Goal: Check status: Check status

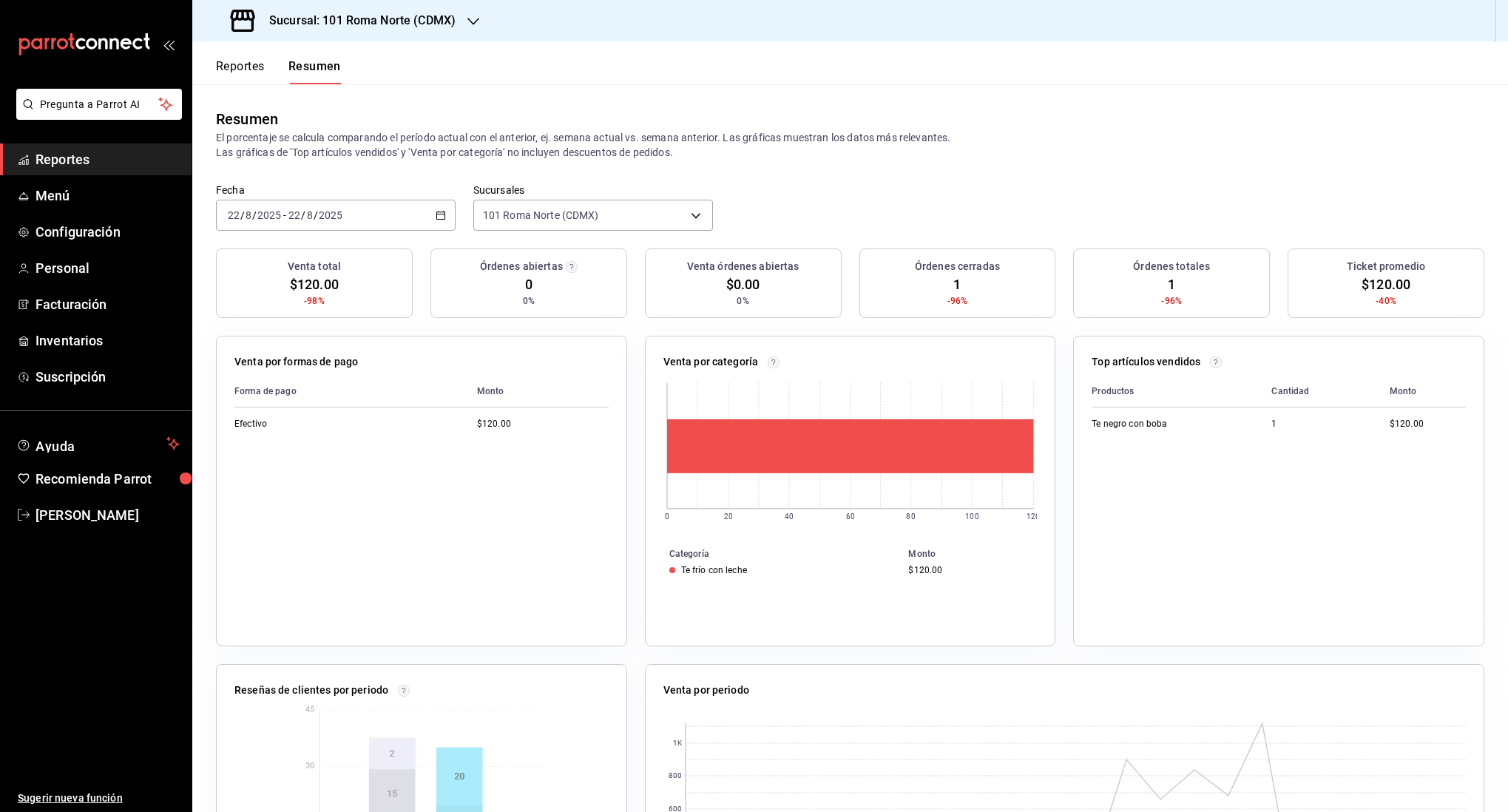
click at [429, 213] on div "[DATE] [DATE] - [DATE] [DATE]" at bounding box center [336, 214] width 239 height 31
click at [301, 425] on span "Rango de fechas" at bounding box center [286, 426] width 115 height 16
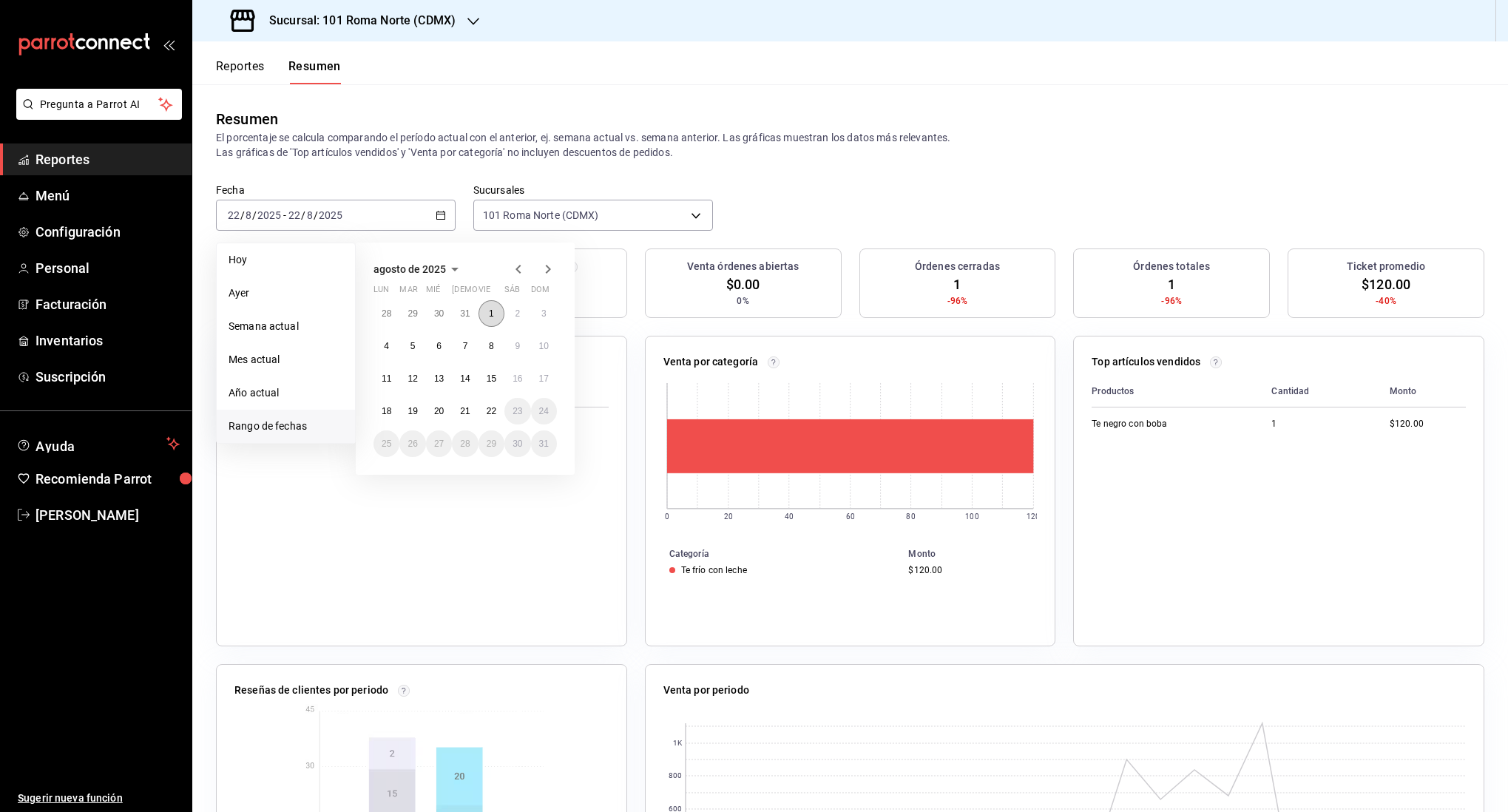
click at [483, 308] on button "1" at bounding box center [492, 314] width 26 height 27
click at [472, 413] on button "21" at bounding box center [465, 411] width 26 height 27
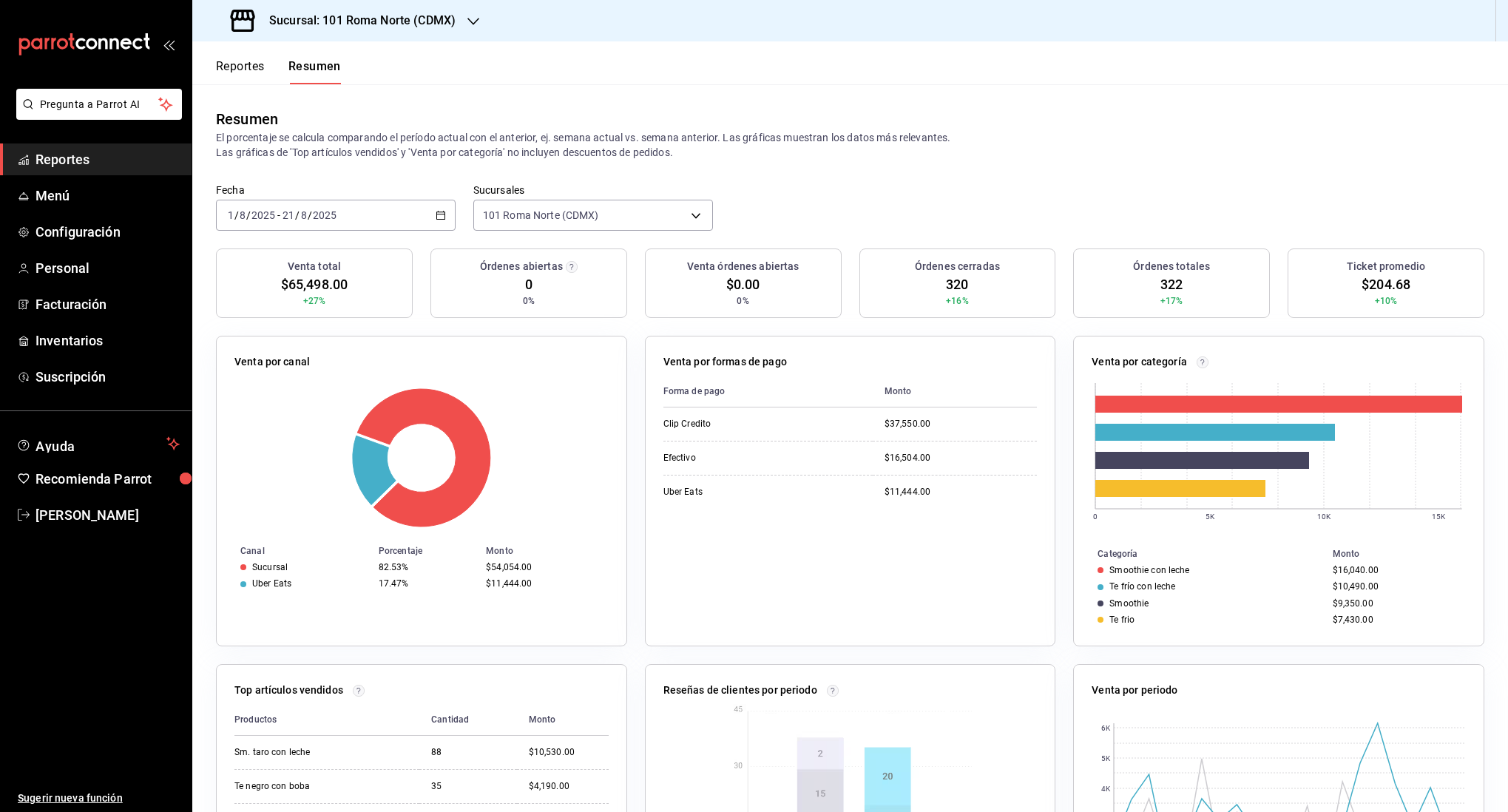
click at [450, 9] on div "Sucursal: 101 Roma Norte (CDMX)" at bounding box center [344, 20] width 281 height 42
click at [333, 94] on div "101 Roma Norte (CDMX)" at bounding box center [303, 97] width 199 height 16
click at [308, 69] on button "Resumen" at bounding box center [315, 71] width 53 height 25
click at [351, 213] on div "2025-08-01 1 / 8 / 2025 - 2025-08-21 21 / 8 / 2025" at bounding box center [336, 214] width 239 height 31
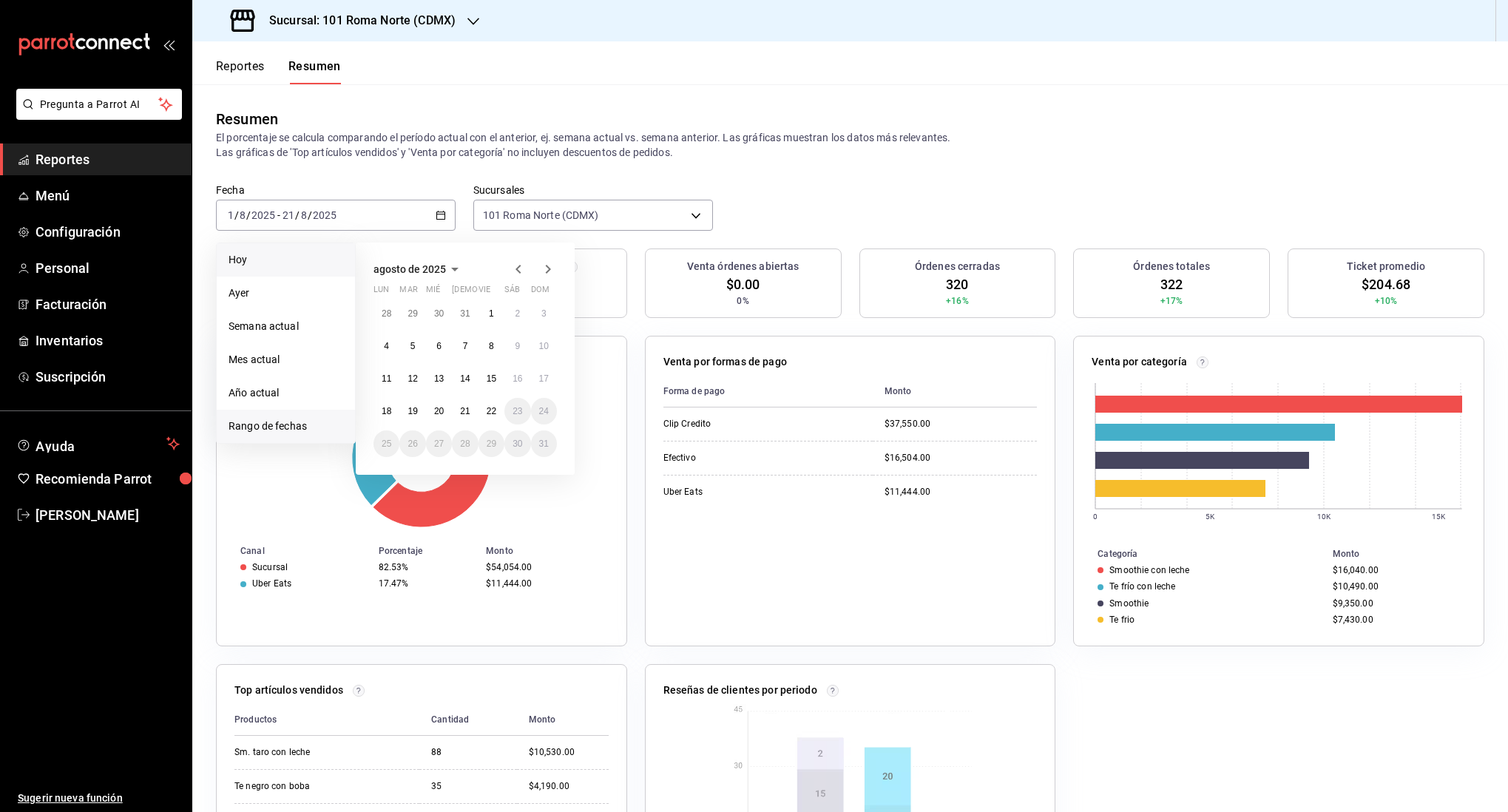
click at [288, 250] on li "Hoy" at bounding box center [286, 260] width 138 height 33
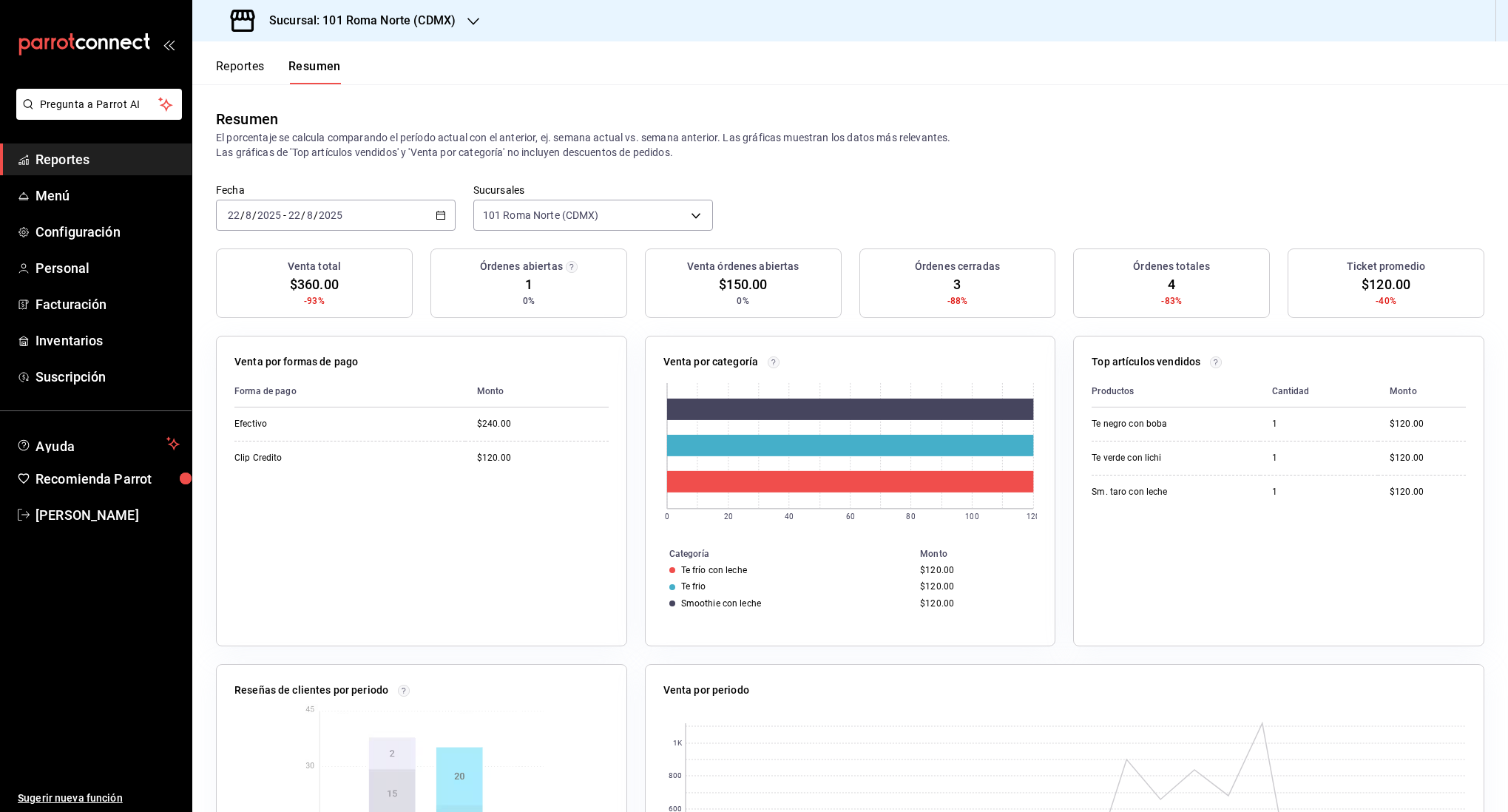
scroll to position [187, 0]
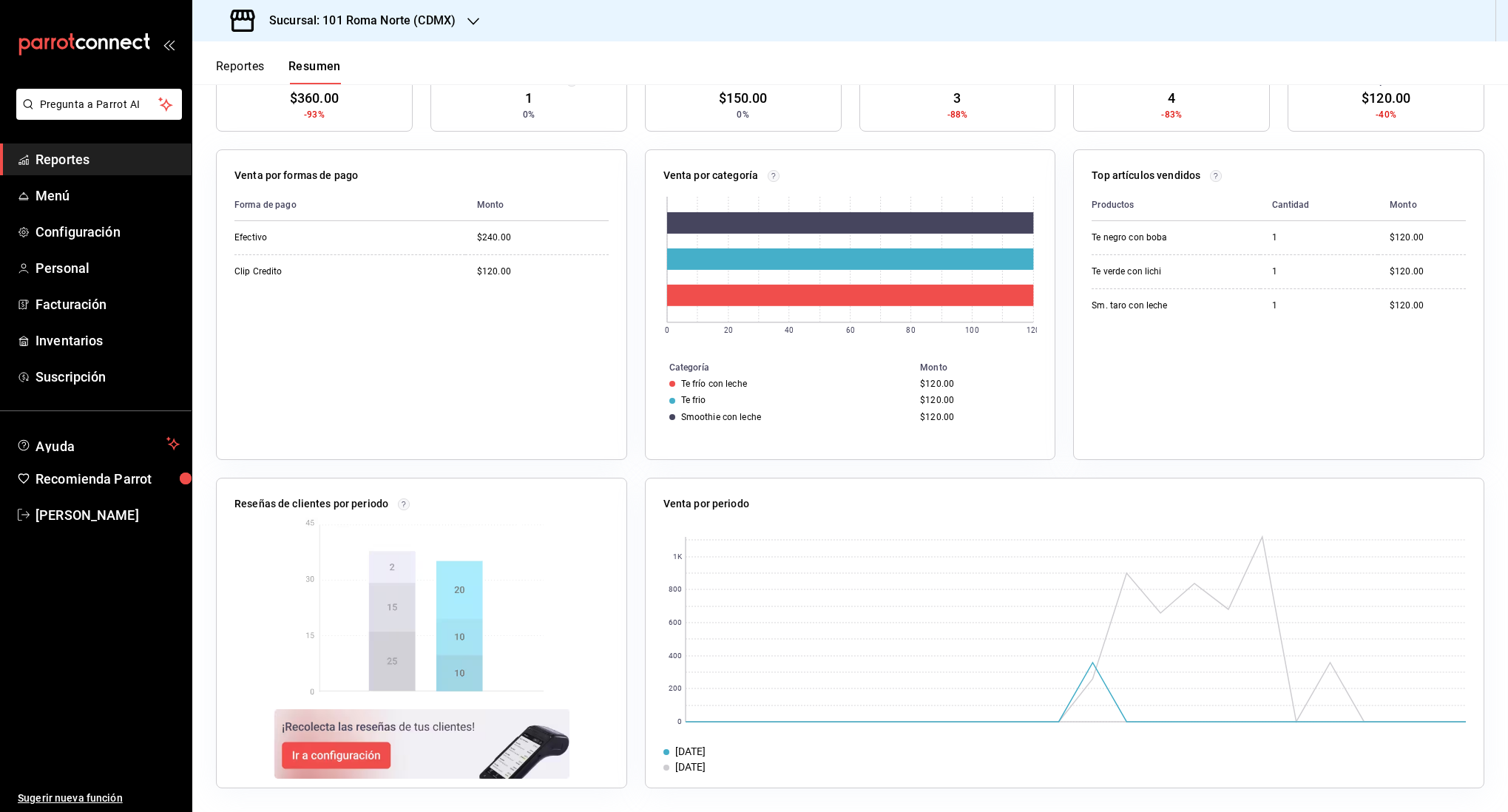
click at [391, 12] on h3 "Sucursal: 101 Roma Norte (CDMX)" at bounding box center [356, 20] width 199 height 18
click at [313, 63] on div "One o One (CdMx)" at bounding box center [303, 64] width 199 height 16
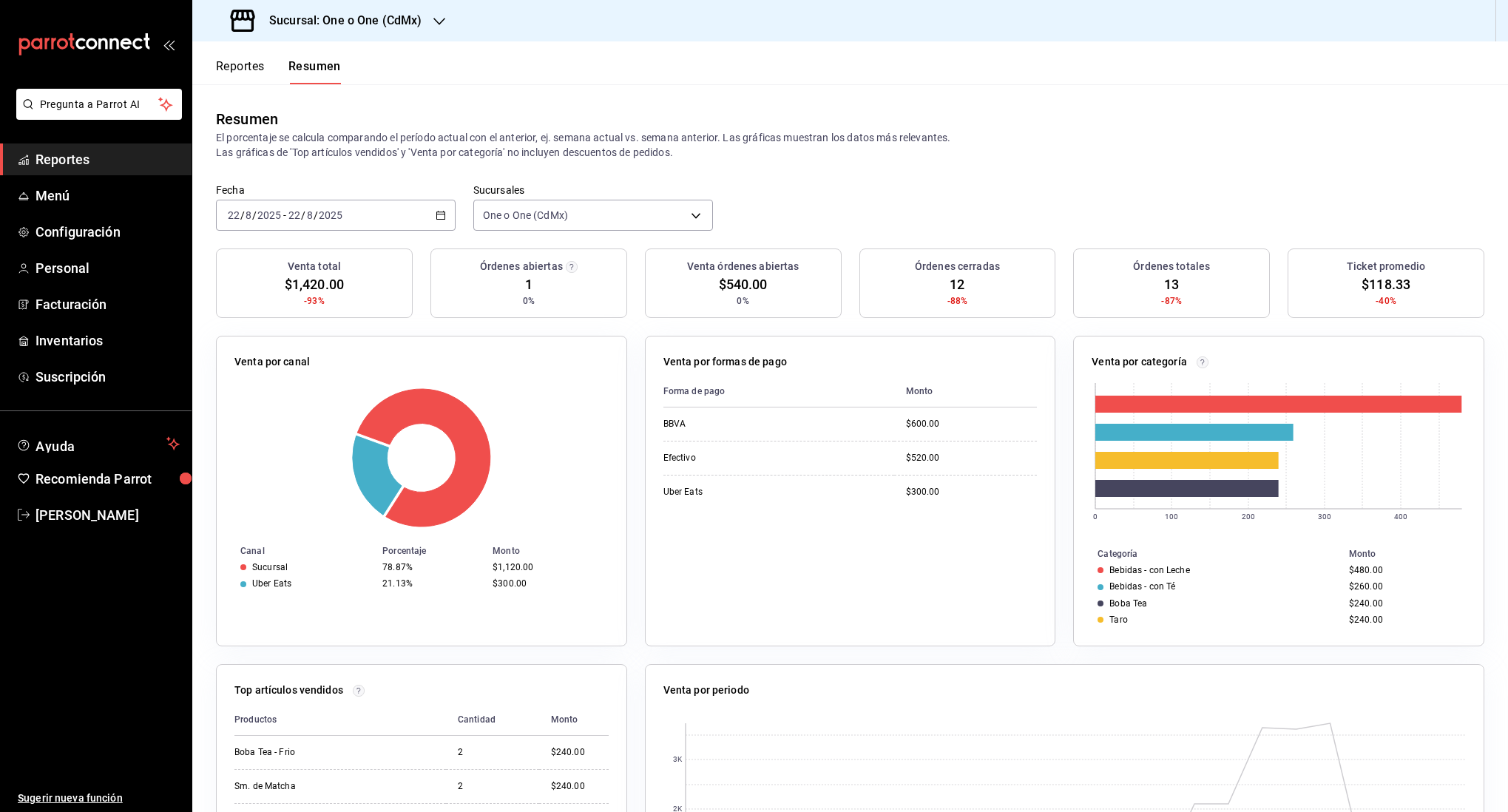
click at [353, 213] on div "2025-08-22 22 / 8 / 2025 - 2025-08-22 22 / 8 / 2025" at bounding box center [336, 214] width 239 height 31
click at [303, 302] on li "Ayer" at bounding box center [286, 293] width 138 height 33
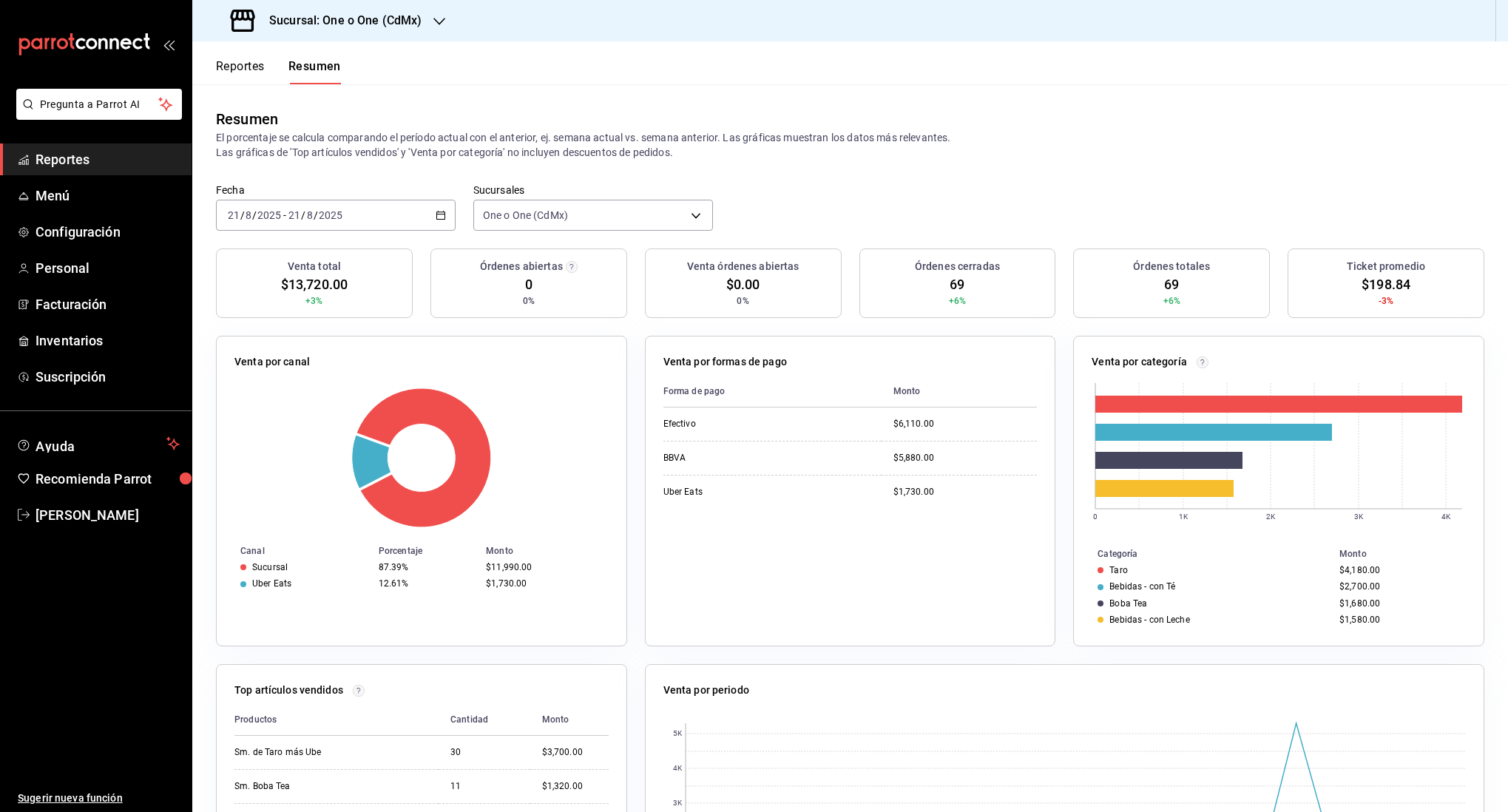
click at [250, 71] on button "Reportes" at bounding box center [240, 71] width 49 height 25
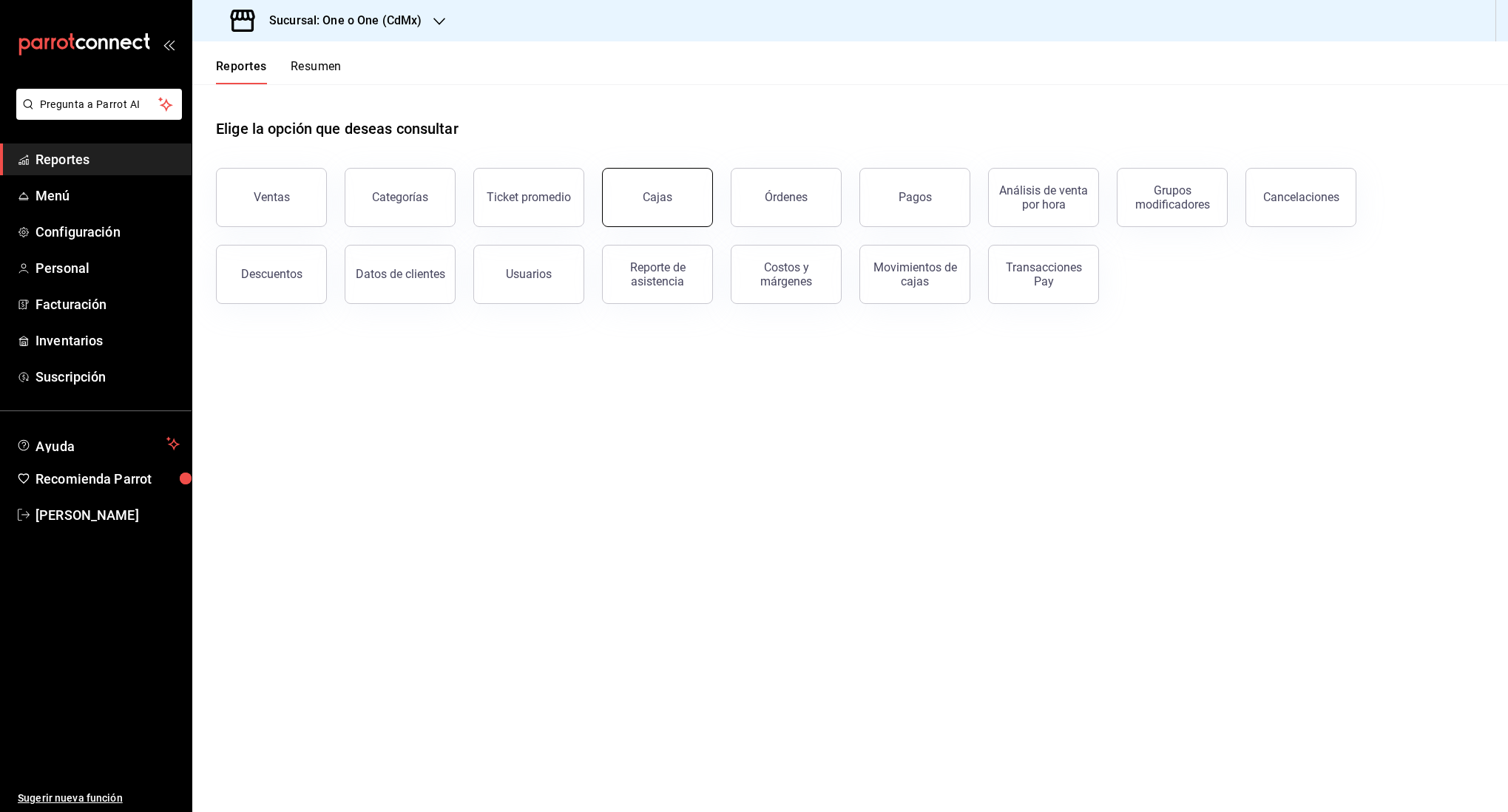
click at [661, 213] on button "Cajas" at bounding box center [658, 198] width 111 height 59
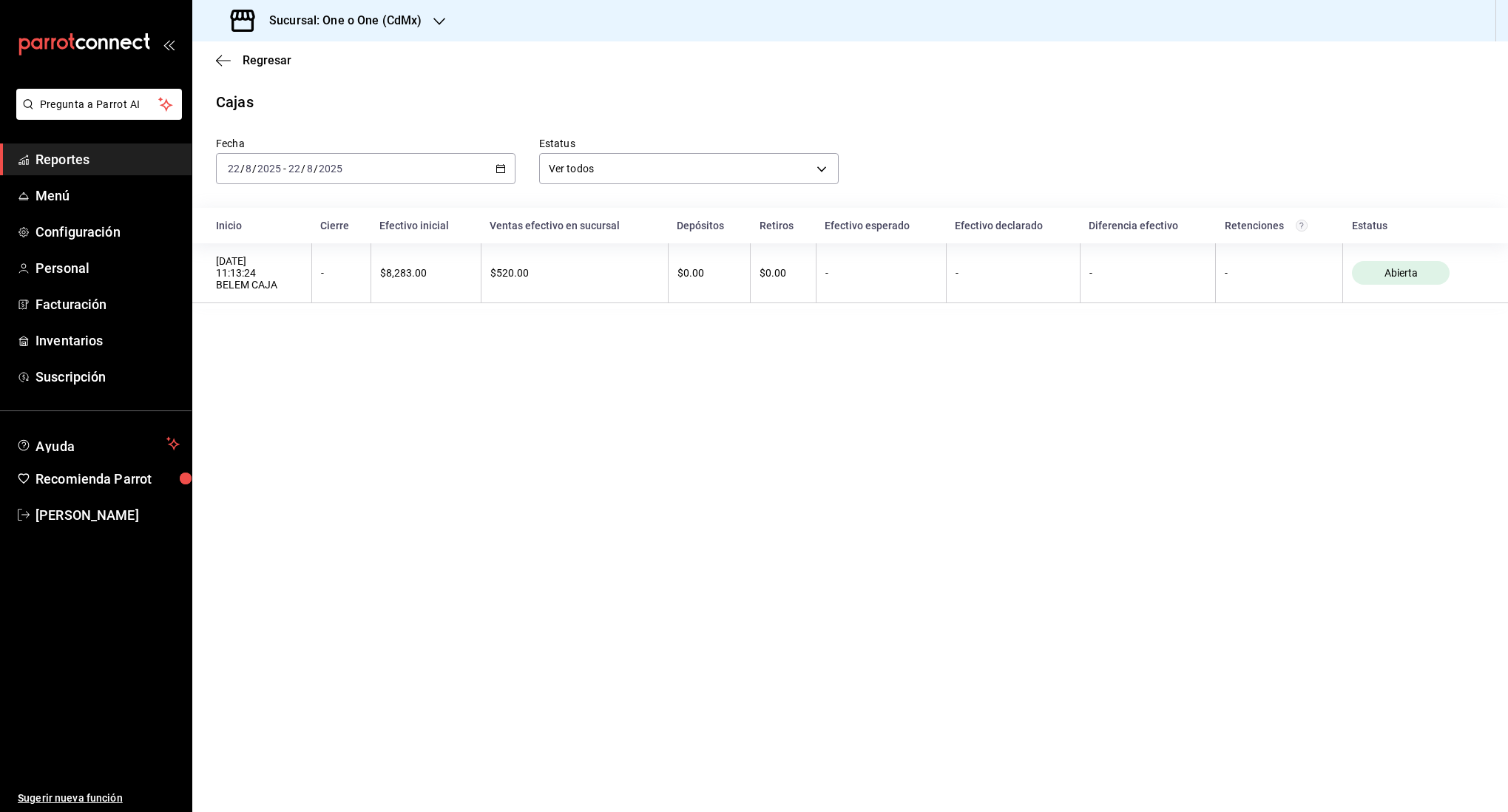
click at [381, 169] on div "2025-08-22 22 / 8 / 2025 - 2025-08-22 22 / 8 / 2025" at bounding box center [366, 168] width 300 height 31
click at [353, 250] on li "Ayer" at bounding box center [286, 247] width 138 height 33
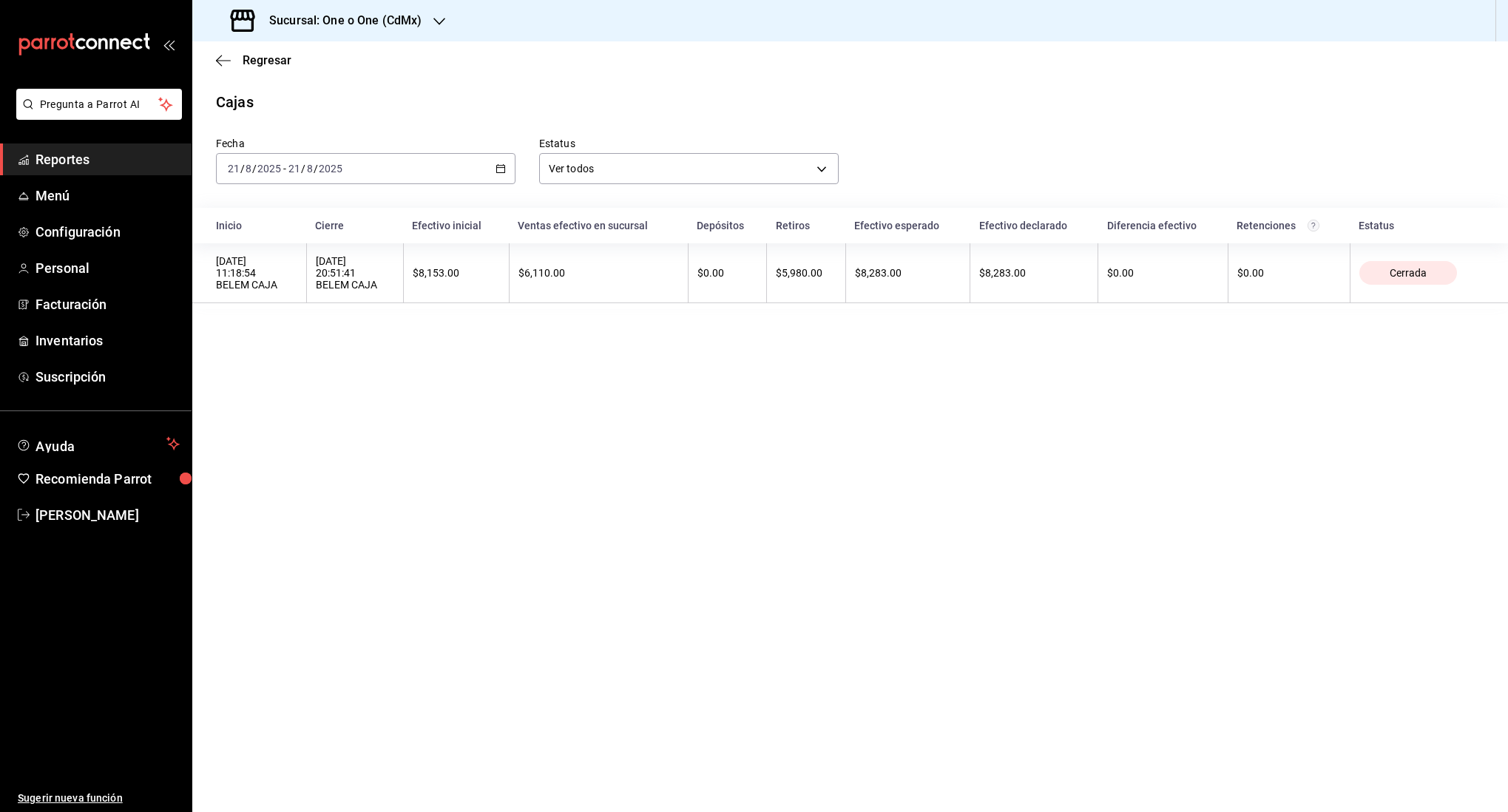
click at [392, 165] on div "2025-08-21 21 / 8 / 2025 - 2025-08-21 21 / 8 / 2025" at bounding box center [366, 168] width 300 height 31
click at [357, 36] on div "Sucursal: One o One (CdMx)" at bounding box center [328, 20] width 247 height 42
click at [277, 108] on div "101 Roma Norte (CDMX)" at bounding box center [303, 97] width 222 height 33
click at [383, 169] on div "2025-08-22 22 / 8 / 2025 - 2025-08-22 22 / 8 / 2025" at bounding box center [366, 168] width 300 height 31
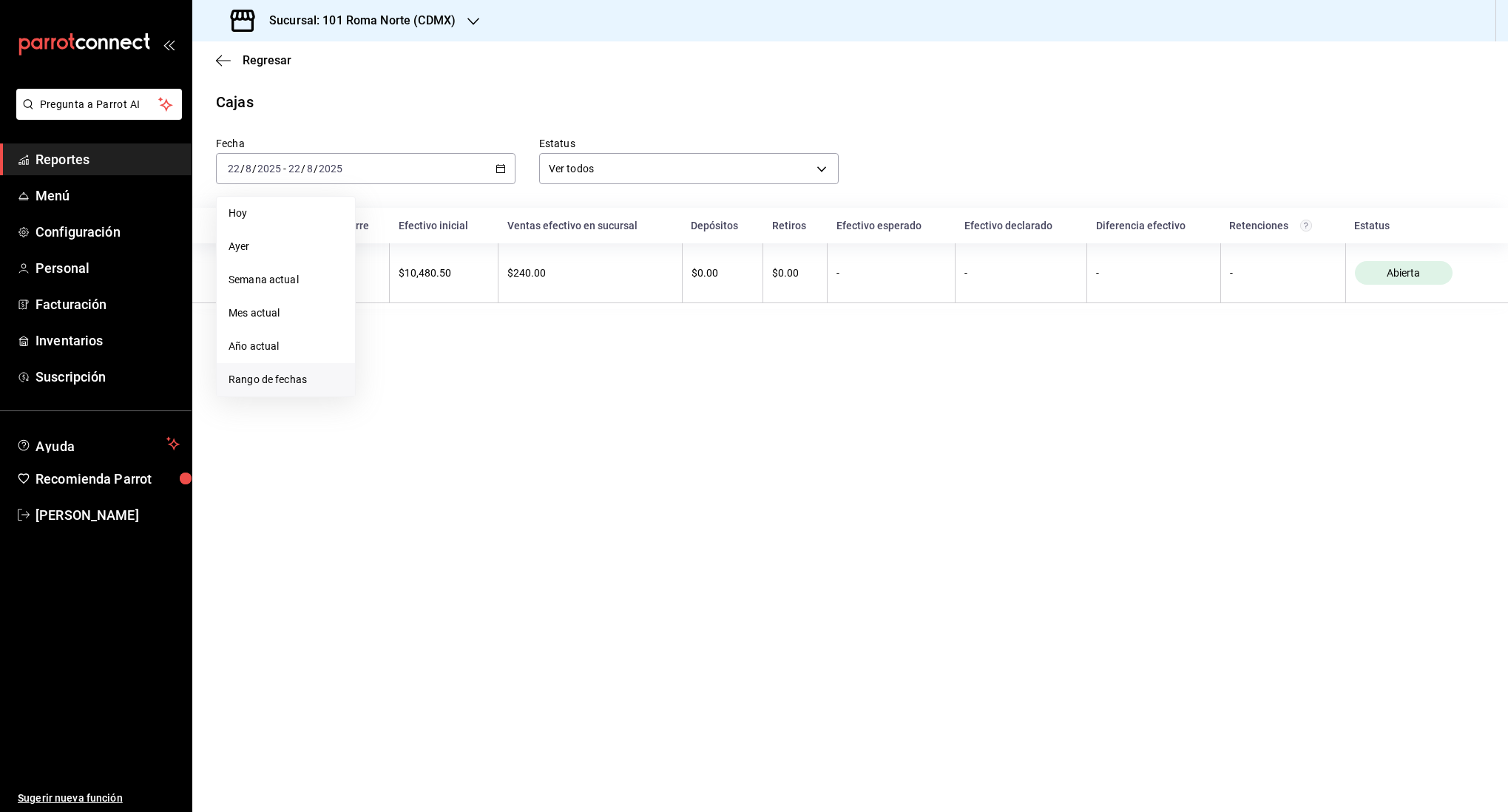
click at [329, 381] on span "Rango de fechas" at bounding box center [286, 380] width 115 height 16
click at [417, 359] on button "19" at bounding box center [412, 365] width 26 height 27
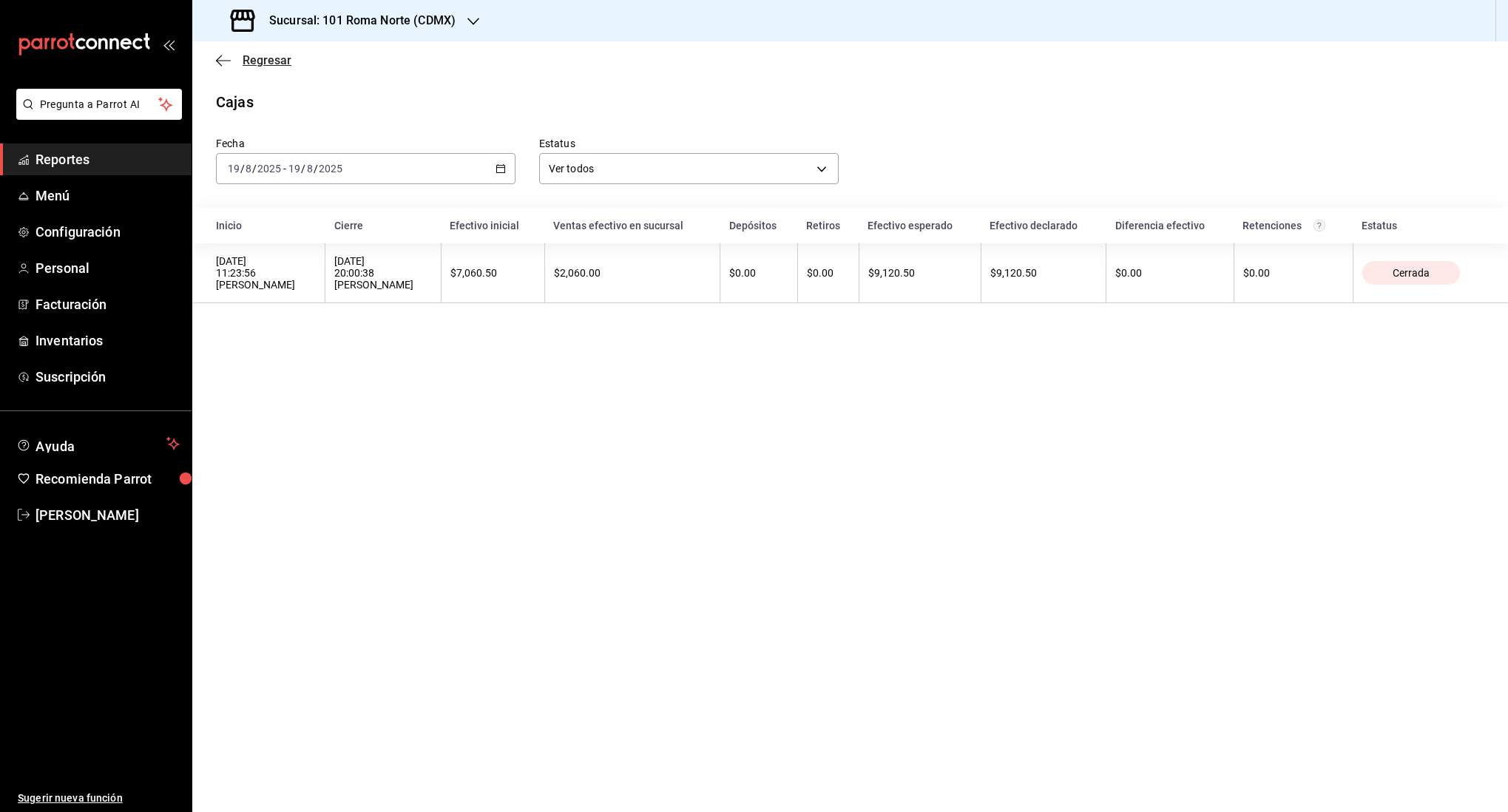
click at [225, 57] on icon "button" at bounding box center [224, 60] width 15 height 13
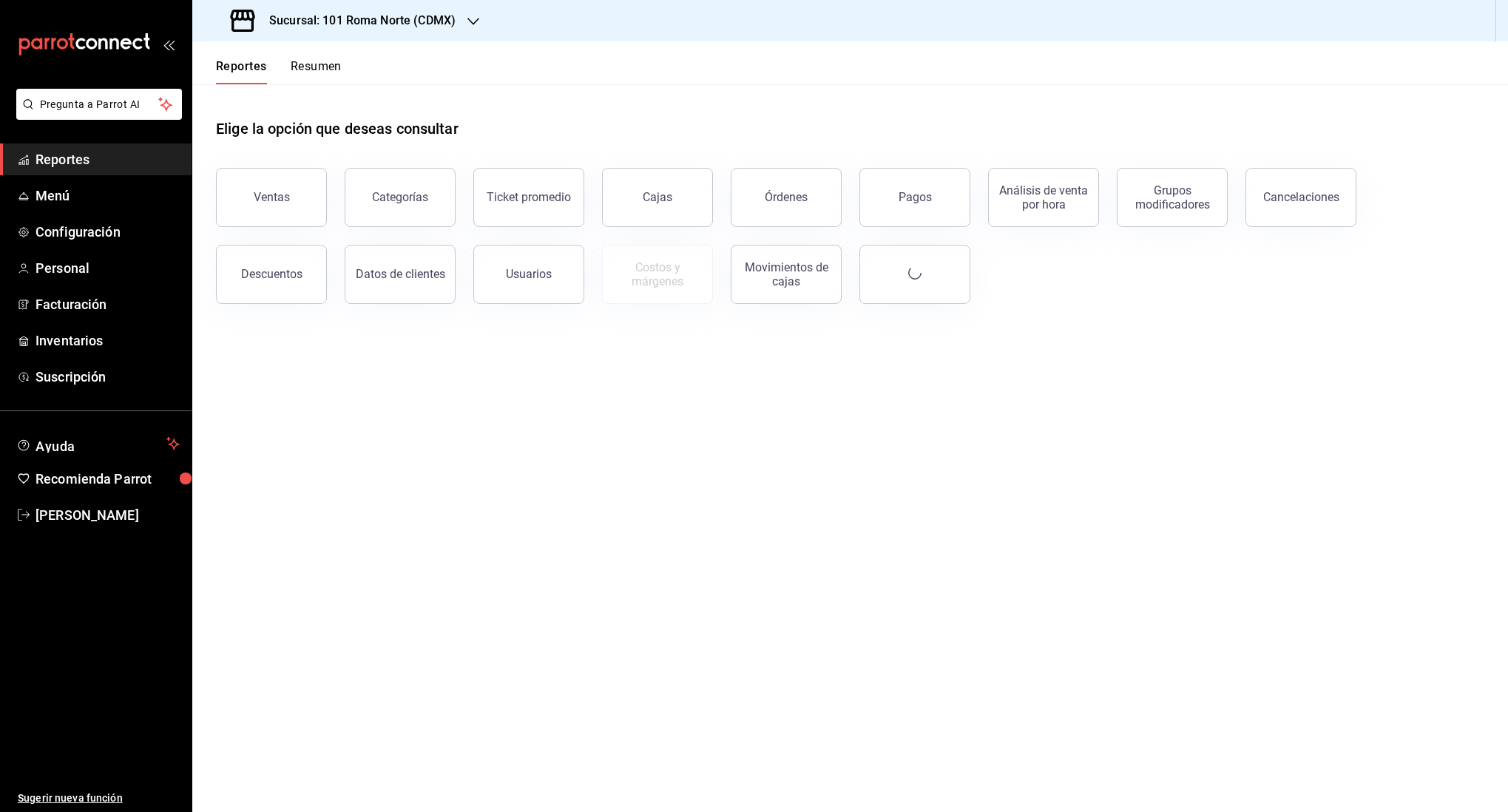
click at [328, 61] on button "Resumen" at bounding box center [316, 71] width 51 height 25
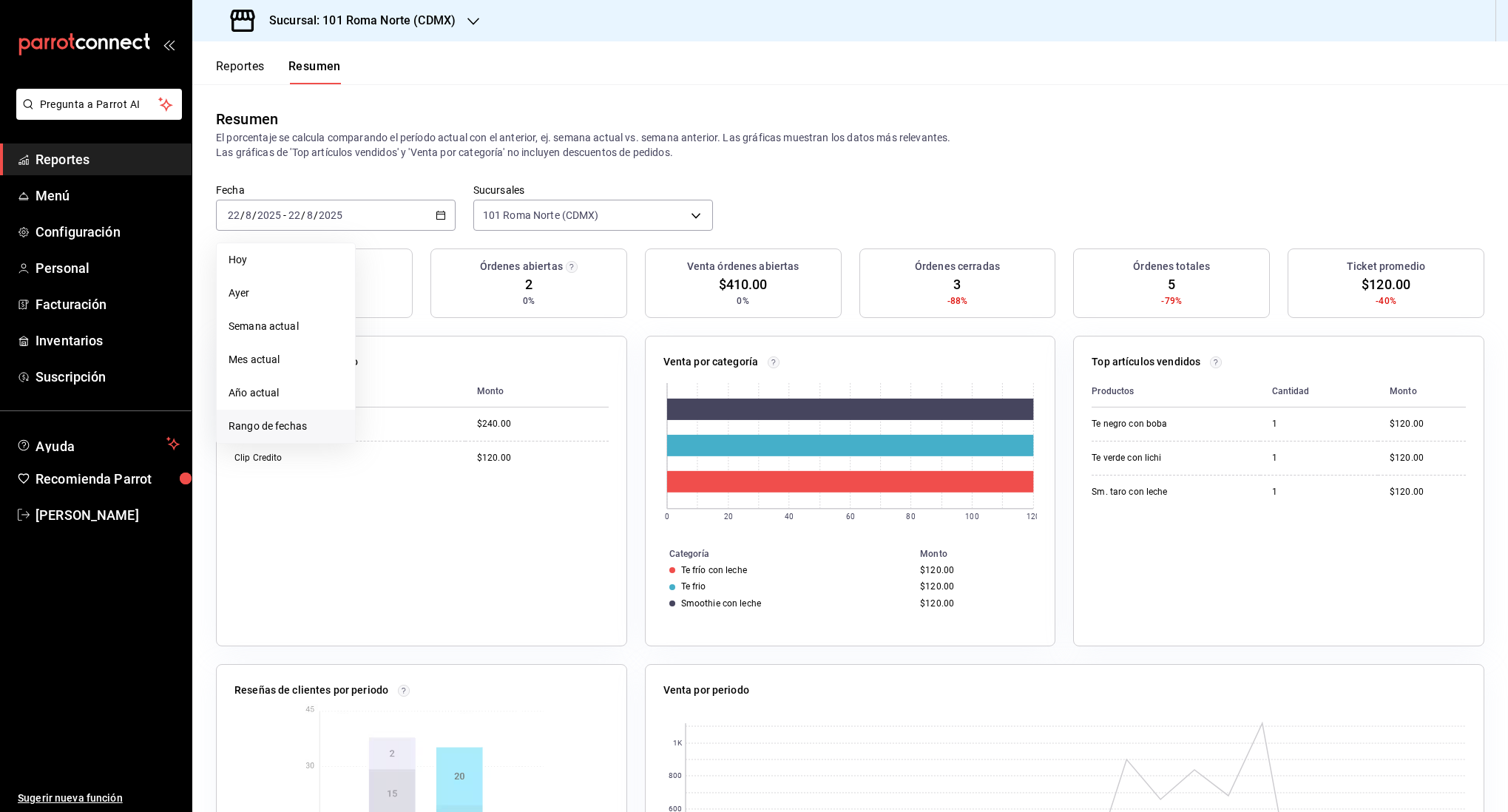
click at [286, 421] on span "Rango de fechas" at bounding box center [286, 426] width 115 height 16
click at [385, 382] on abbr "11" at bounding box center [386, 379] width 9 height 10
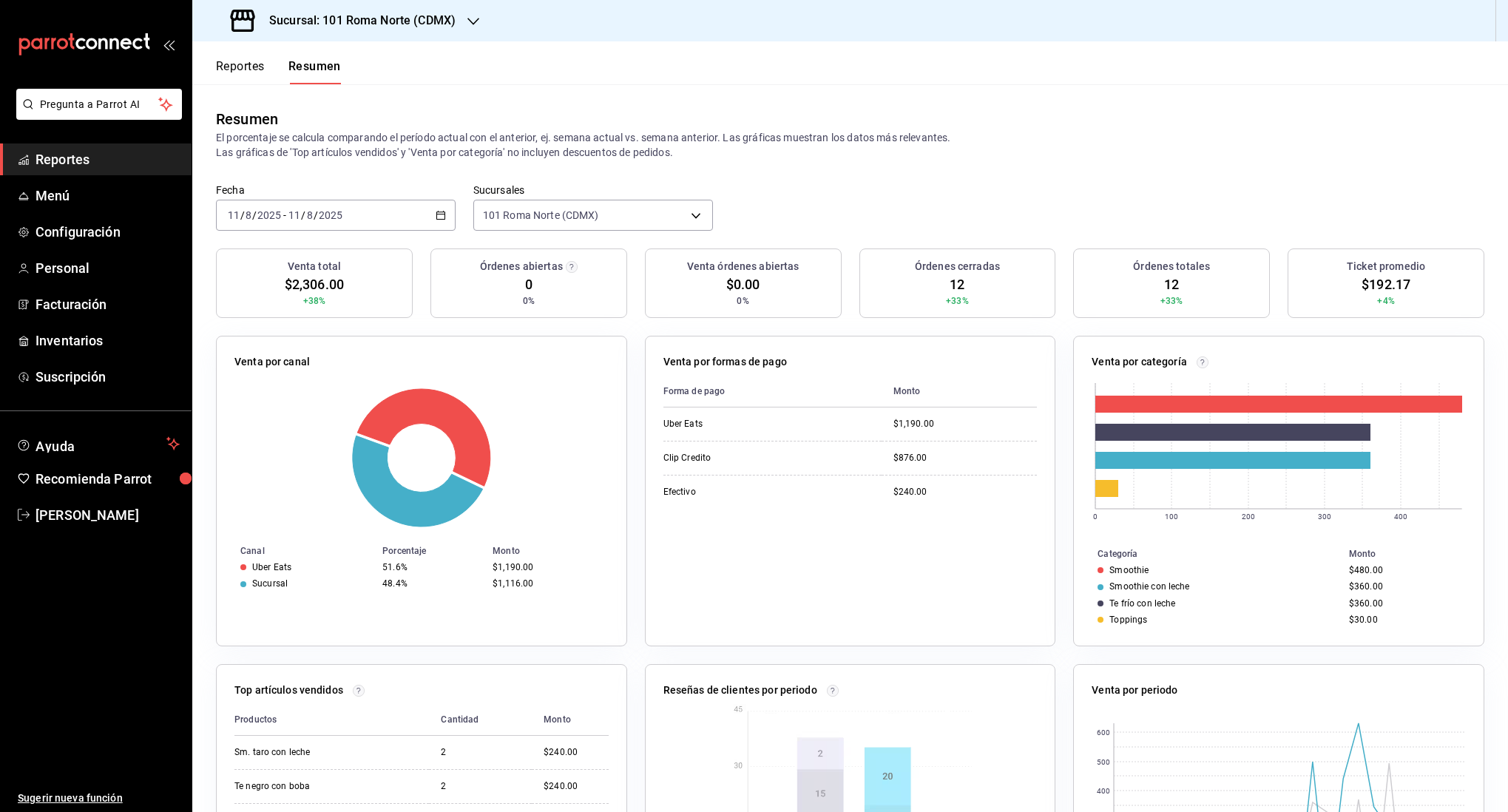
click at [343, 218] on div "2025-08-11 11 / 8 / 2025" at bounding box center [315, 215] width 58 height 12
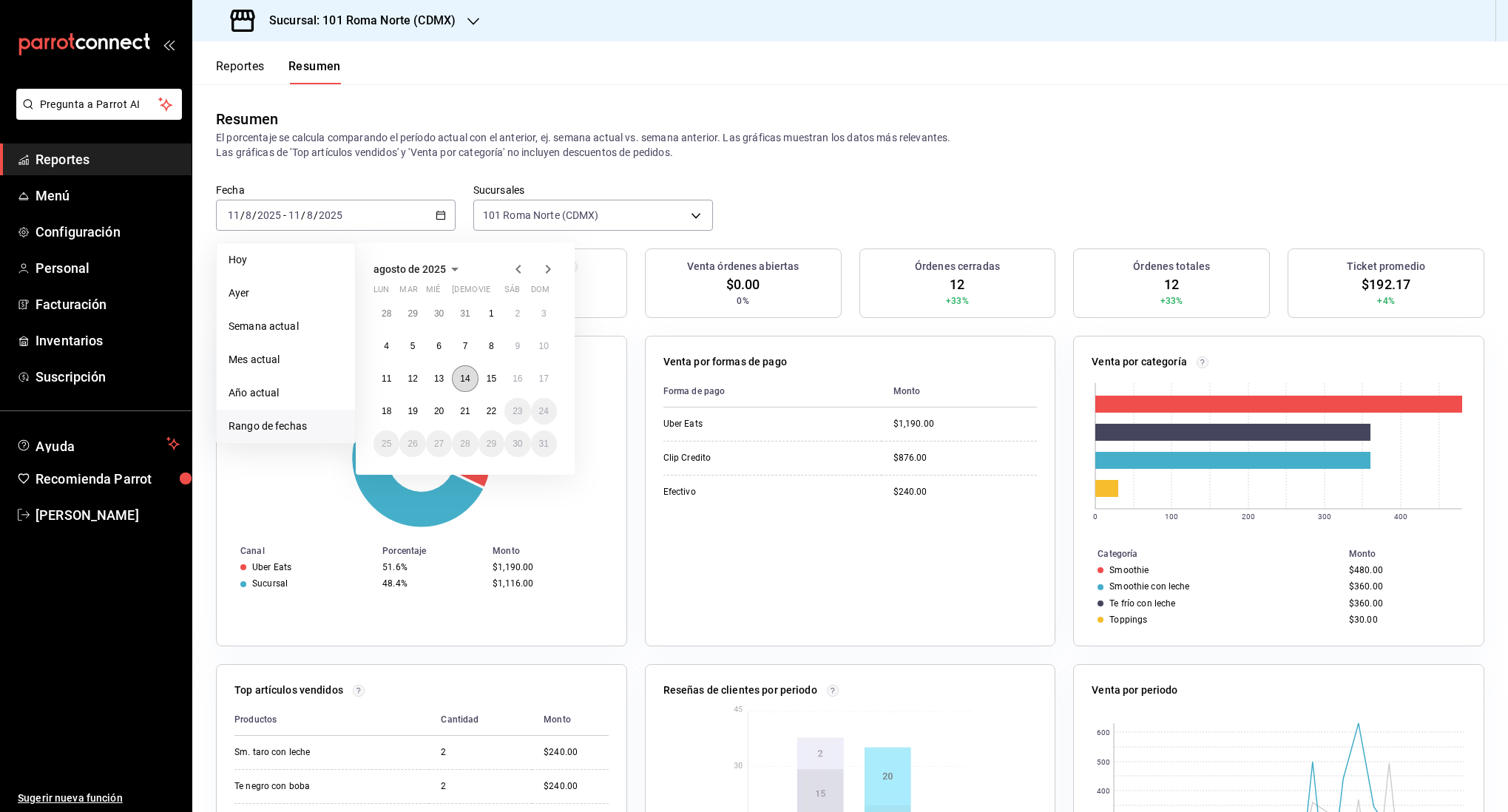
click at [466, 375] on abbr "14" at bounding box center [465, 379] width 9 height 10
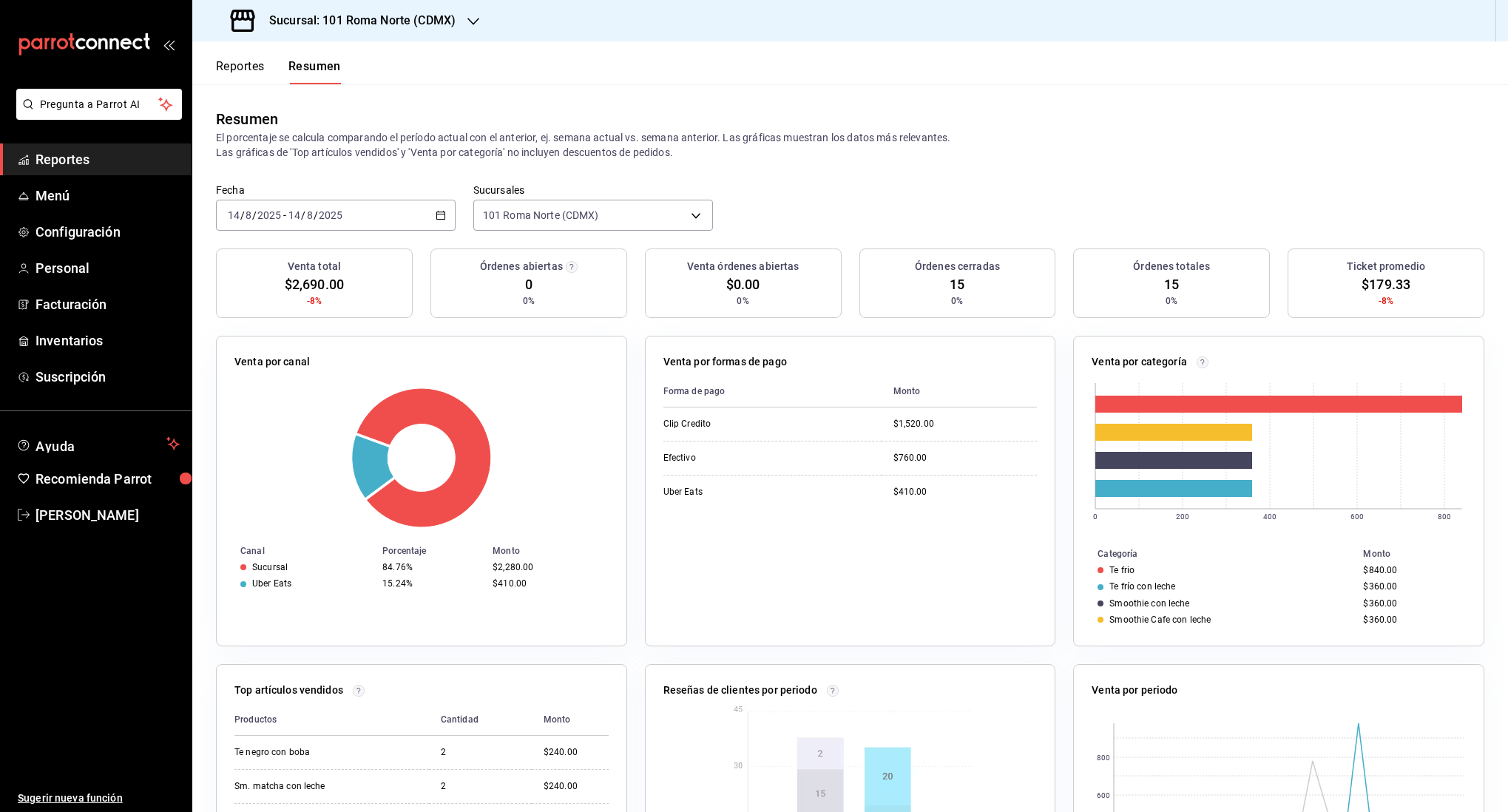
click at [371, 210] on div "2025-08-14 14 / 8 / 2025 - 2025-08-14 14 / 8 / 2025" at bounding box center [336, 214] width 239 height 31
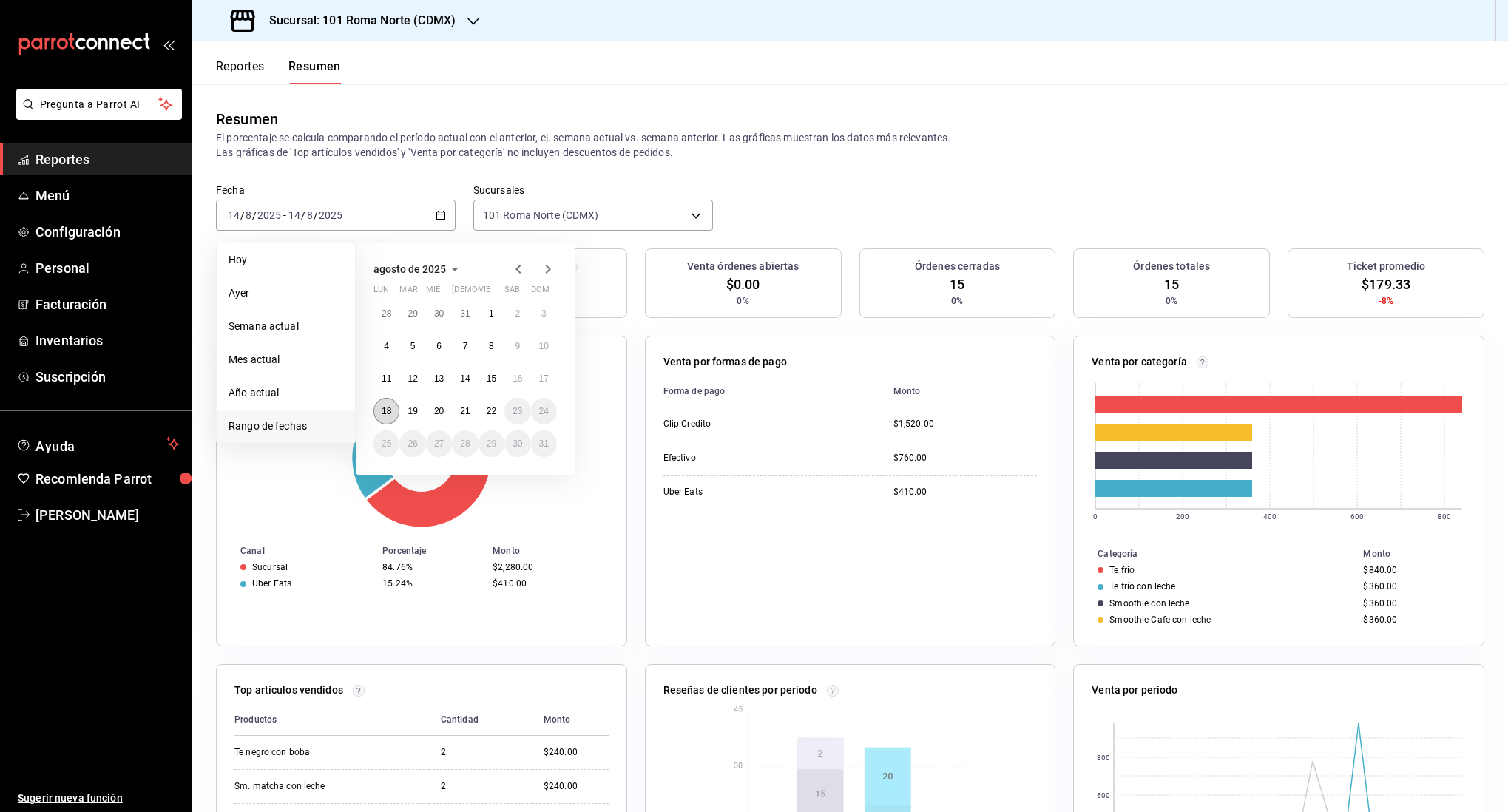
click at [384, 406] on abbr "18" at bounding box center [386, 411] width 9 height 10
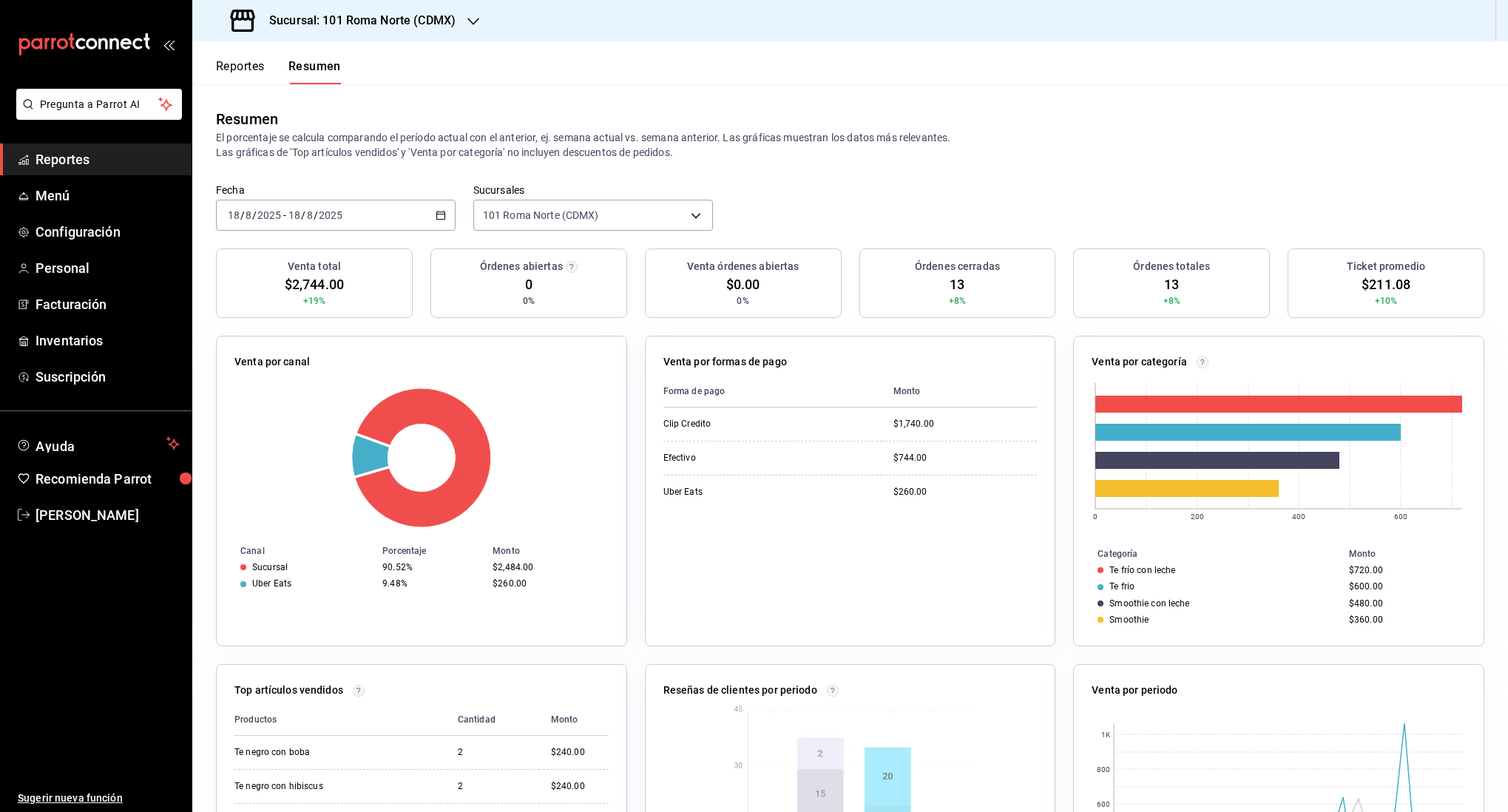
click at [401, 210] on div "2025-08-18 18 / 8 / 2025 - 2025-08-18 18 / 8 / 2025" at bounding box center [336, 214] width 239 height 31
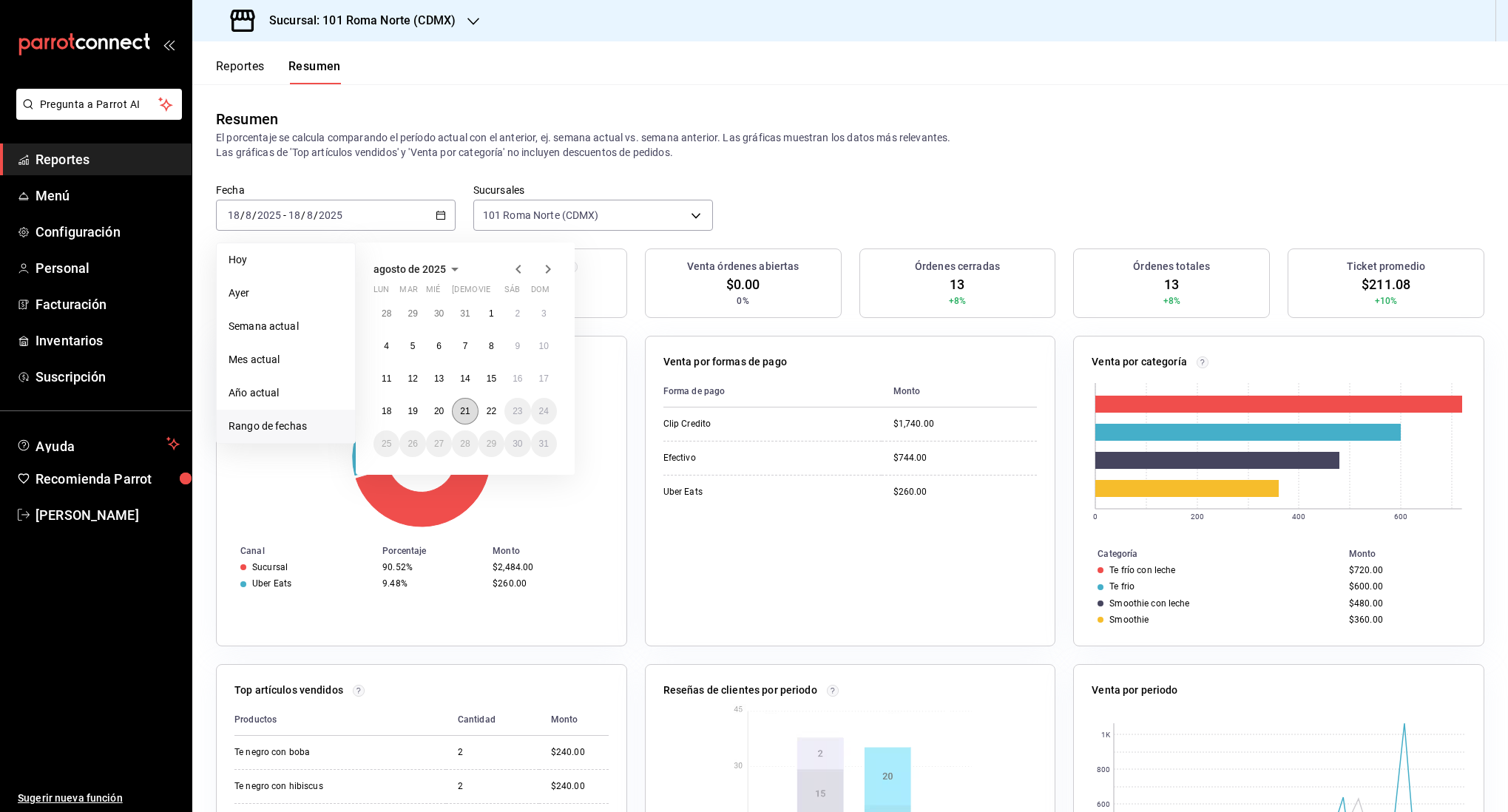
click at [470, 406] on button "21" at bounding box center [465, 411] width 26 height 27
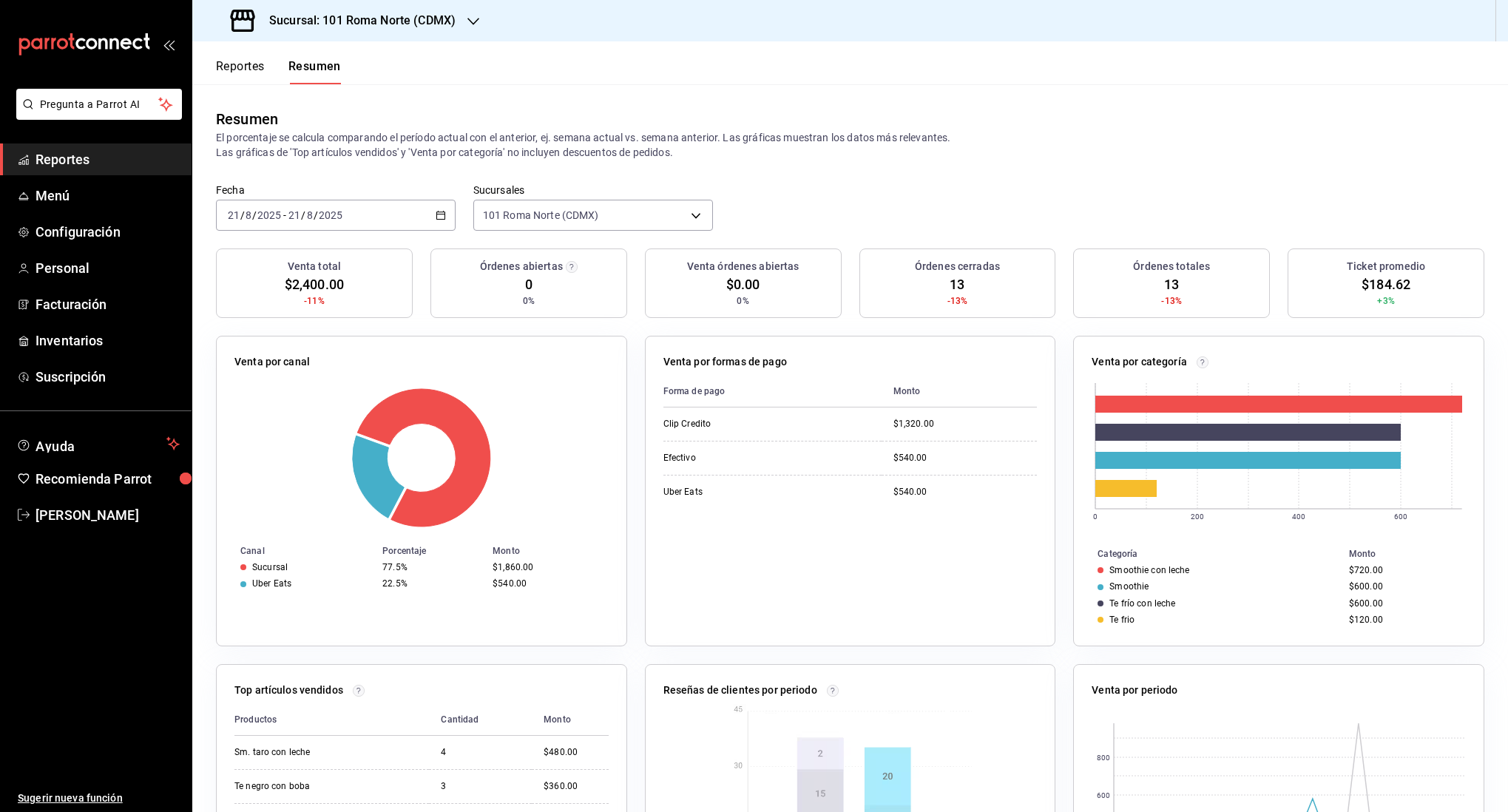
click at [348, 205] on div "2025-08-21 21 / 8 / 2025 - 2025-08-21 21 / 8 / 2025" at bounding box center [336, 214] width 239 height 31
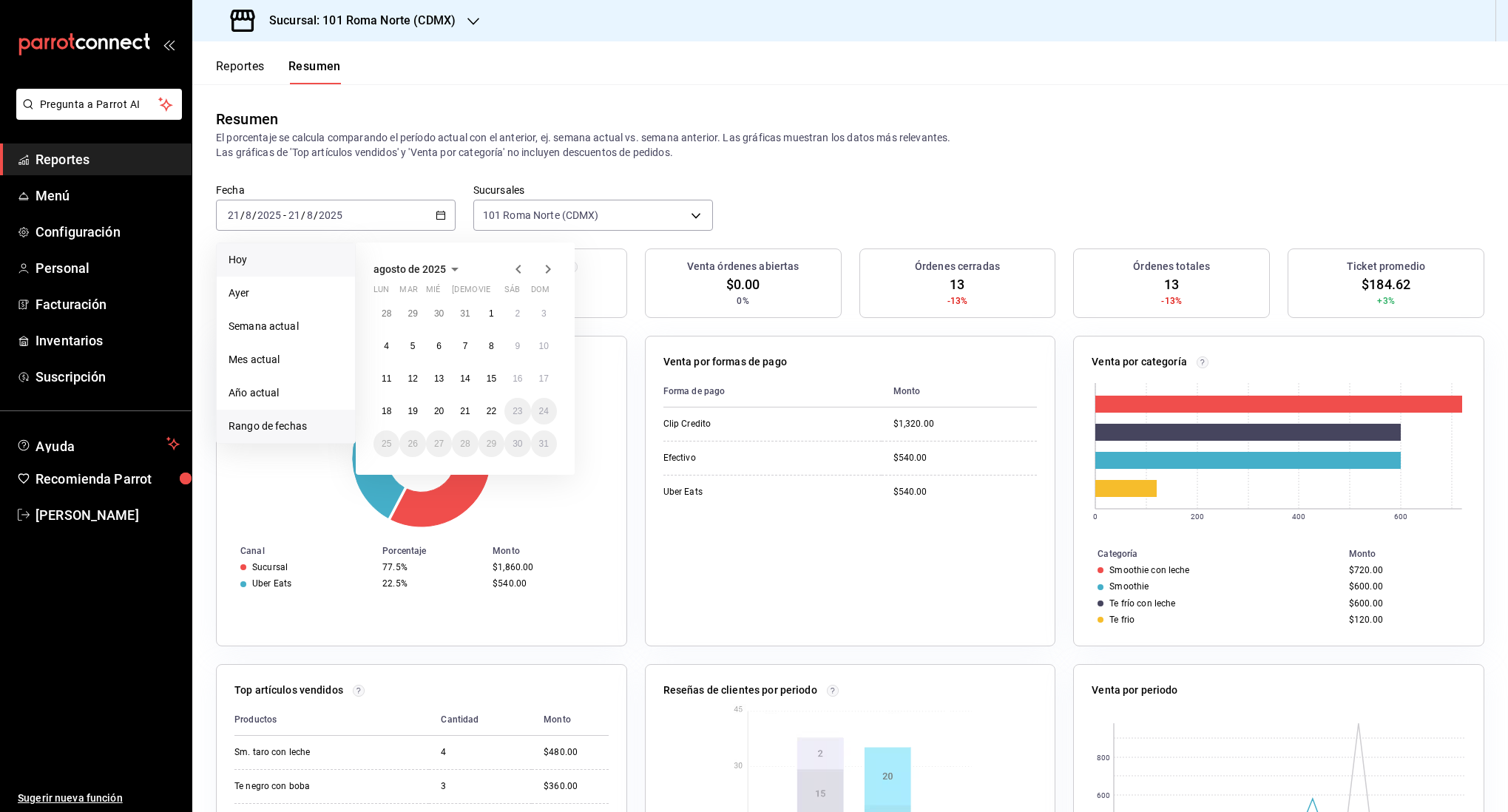
click at [273, 258] on span "Hoy" at bounding box center [286, 260] width 115 height 16
